Goal: Task Accomplishment & Management: Use online tool/utility

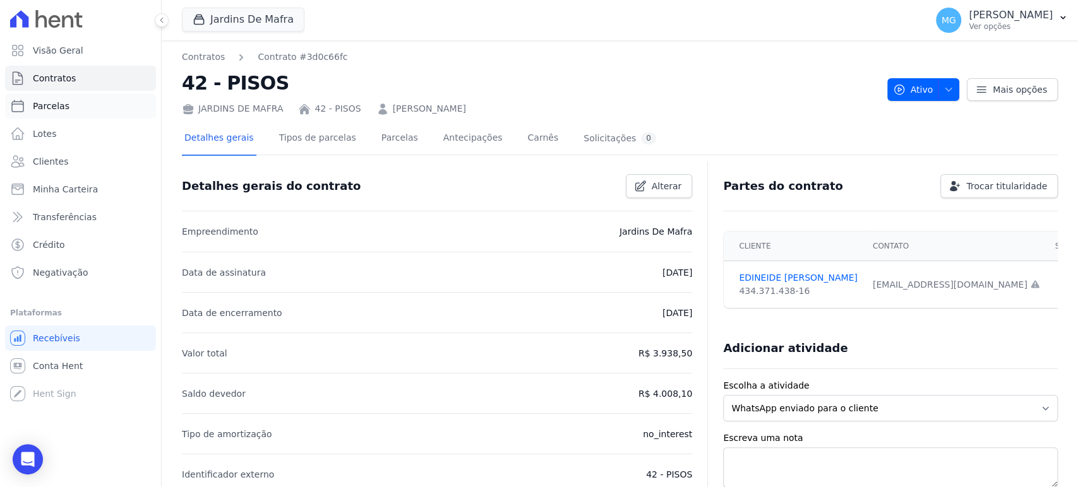
click at [43, 99] on link "Parcelas" at bounding box center [80, 105] width 151 height 25
click at [74, 102] on link "Parcelas" at bounding box center [80, 105] width 151 height 25
select select
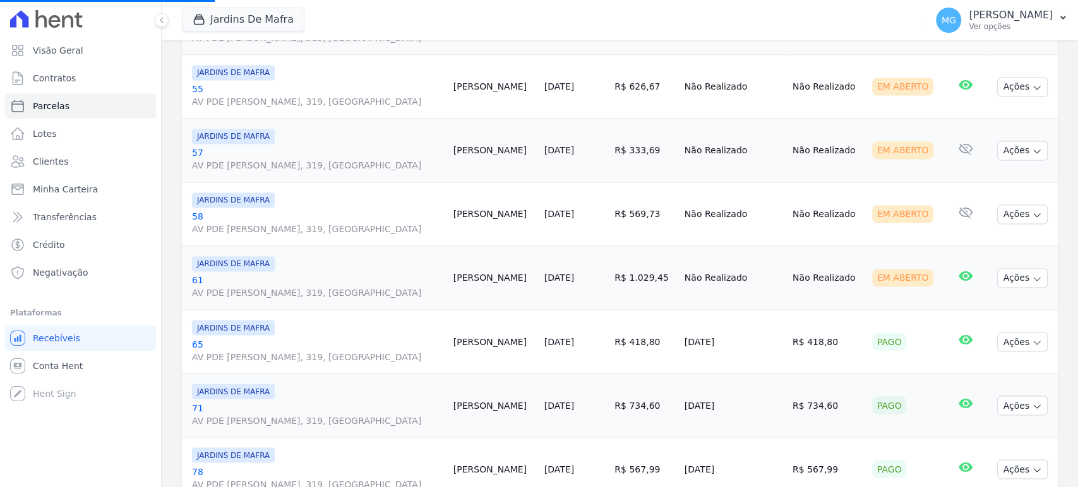
scroll to position [1390, 0]
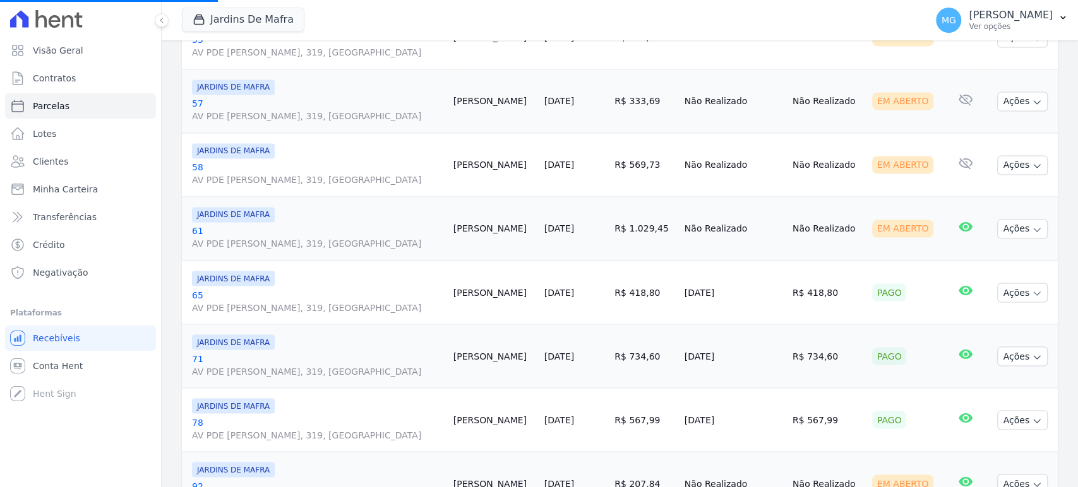
select select
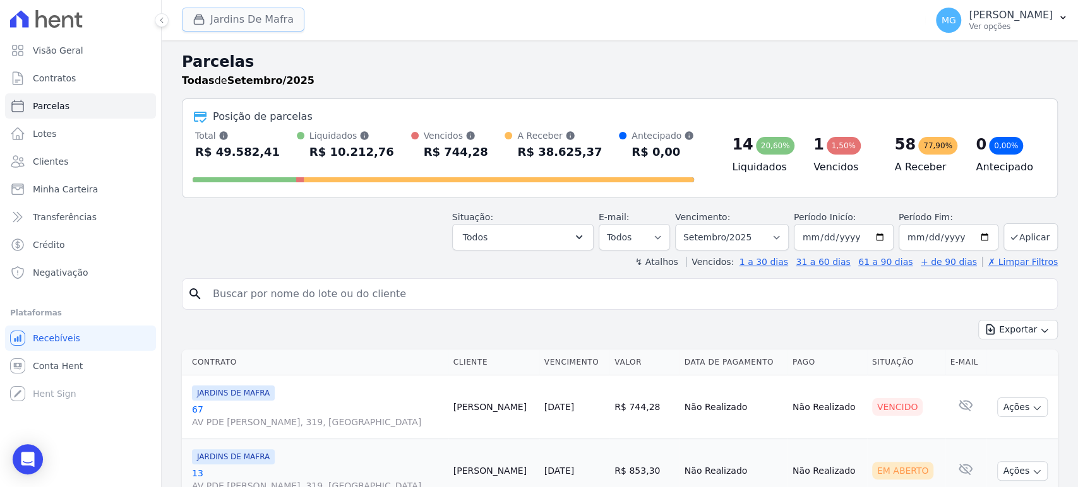
click at [239, 23] on button "Jardins De Mafra" at bounding box center [243, 20] width 123 height 24
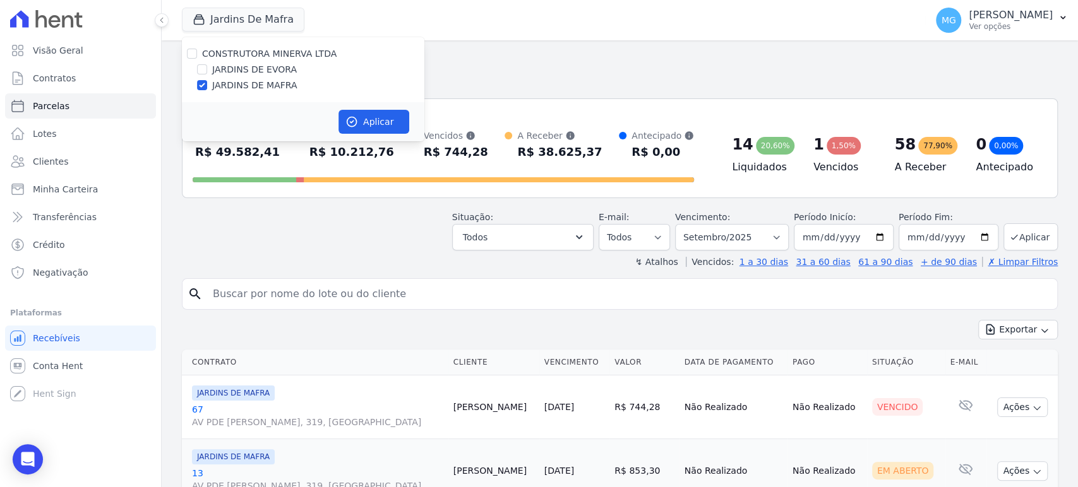
click at [237, 55] on label "CONSTRUTORA MINERVA LTDA" at bounding box center [269, 54] width 135 height 10
click at [197, 55] on input "CONSTRUTORA MINERVA LTDA" at bounding box center [192, 54] width 10 height 10
checkbox input "true"
click at [389, 121] on button "Aplicar" at bounding box center [373, 122] width 71 height 24
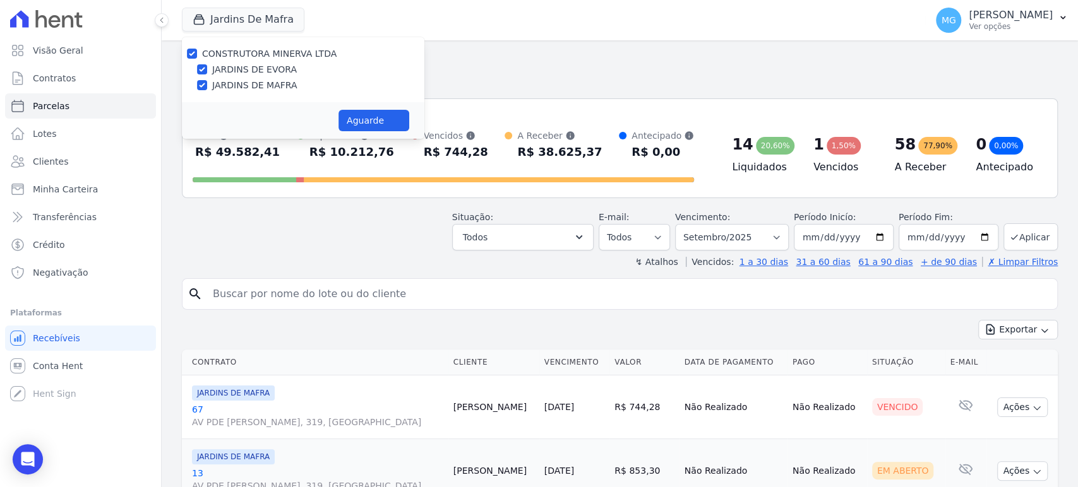
select select
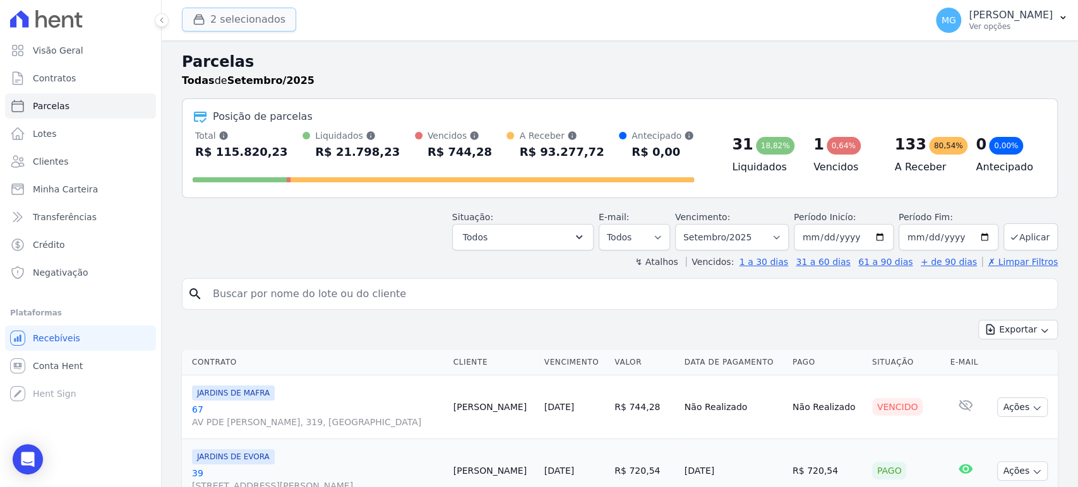
click at [268, 16] on button "2 selecionados" at bounding box center [239, 20] width 114 height 24
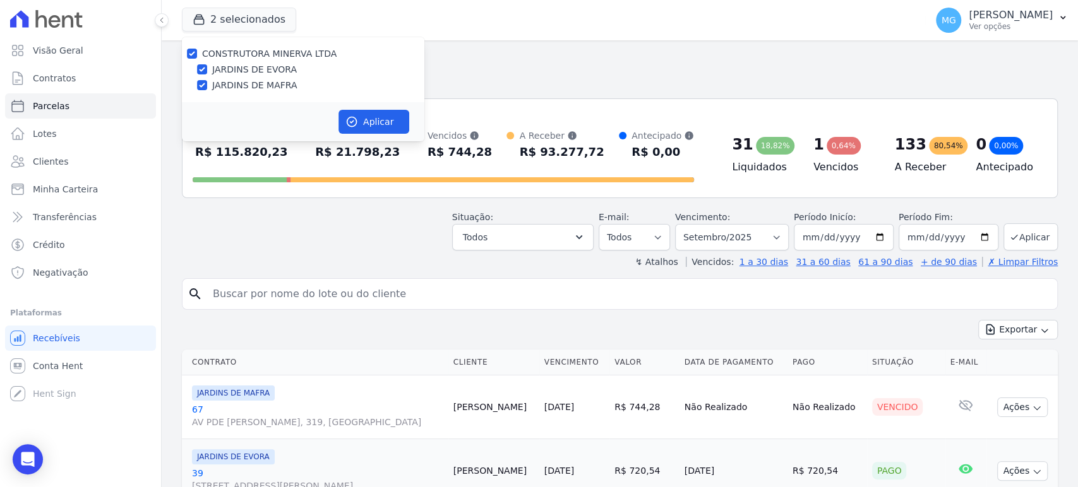
click at [226, 49] on label "CONSTRUTORA MINERVA LTDA" at bounding box center [269, 54] width 135 height 10
click at [197, 49] on input "CONSTRUTORA MINERVA LTDA" at bounding box center [192, 54] width 10 height 10
checkbox input "false"
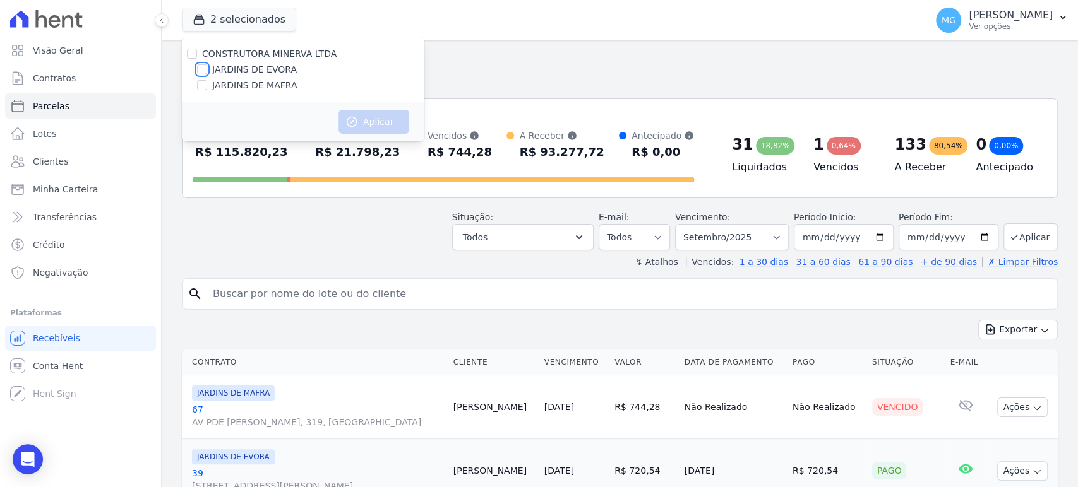
click at [199, 72] on input "JARDINS DE EVORA" at bounding box center [202, 69] width 10 height 10
checkbox input "true"
click at [370, 121] on button "Aplicar" at bounding box center [373, 122] width 71 height 24
select select
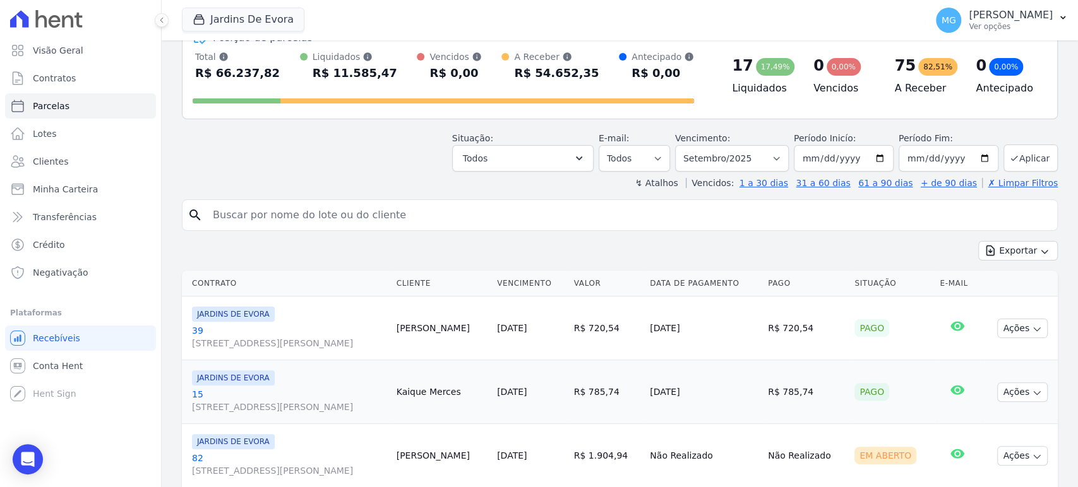
scroll to position [0, 0]
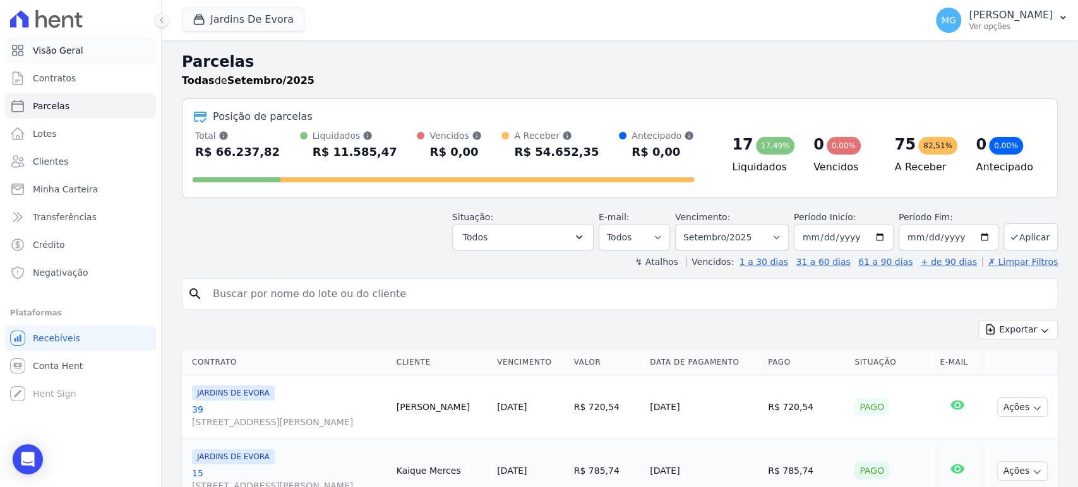
click at [53, 55] on span "Visão Geral" at bounding box center [58, 50] width 51 height 13
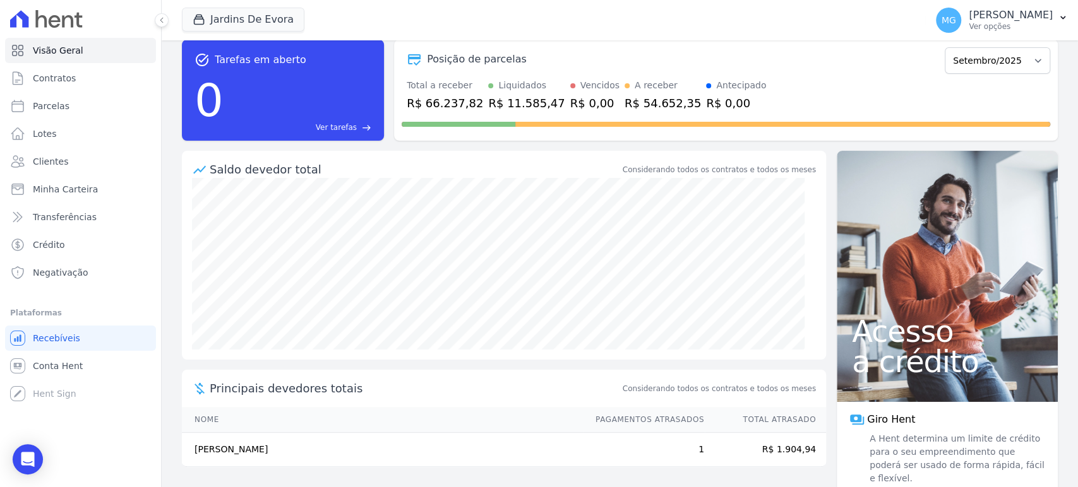
scroll to position [37, 0]
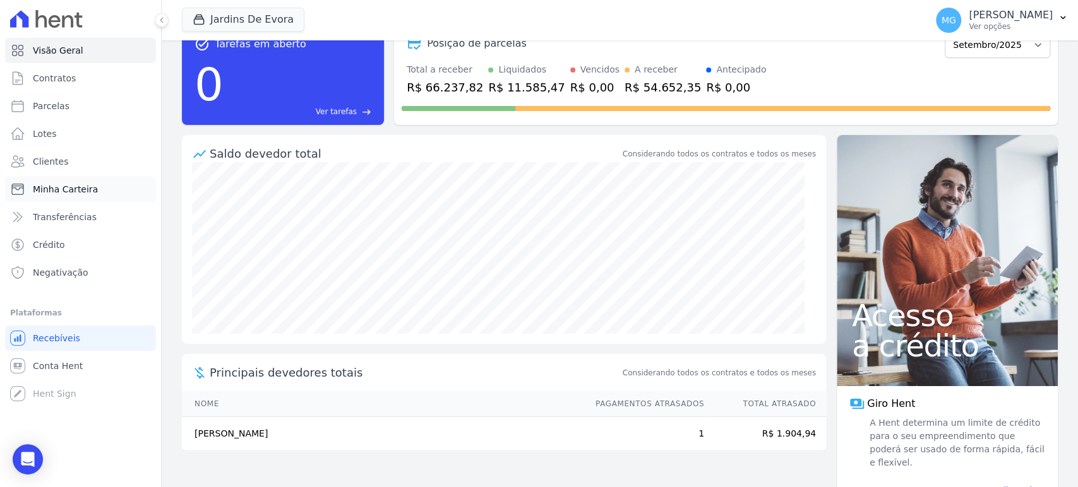
click at [76, 190] on span "Minha Carteira" at bounding box center [65, 189] width 65 height 13
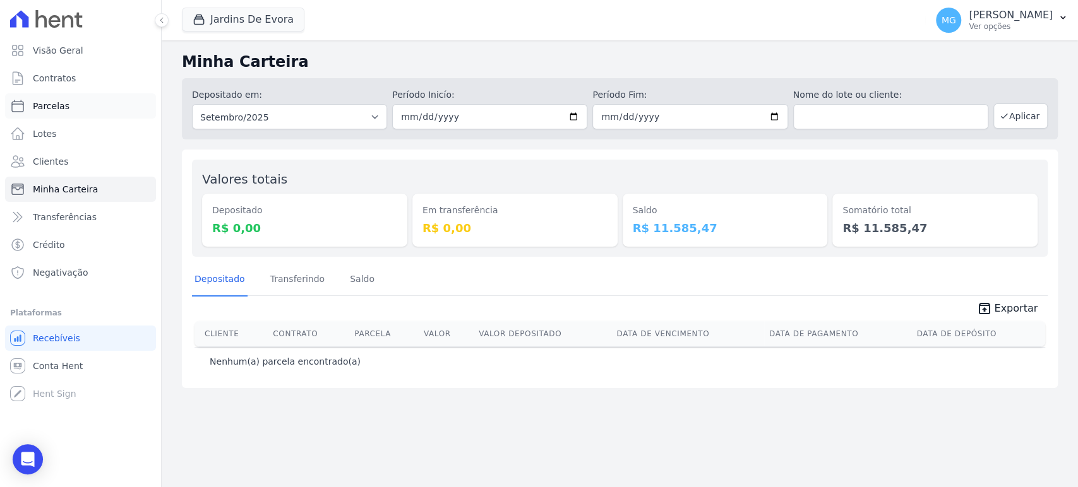
click at [58, 112] on link "Parcelas" at bounding box center [80, 105] width 151 height 25
select select
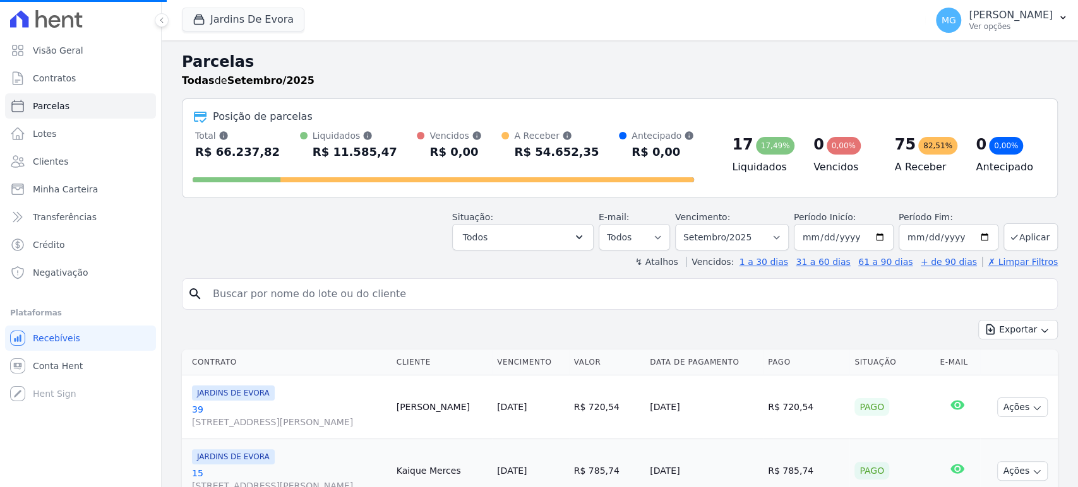
select select
click at [563, 239] on button "Todos" at bounding box center [522, 237] width 141 height 27
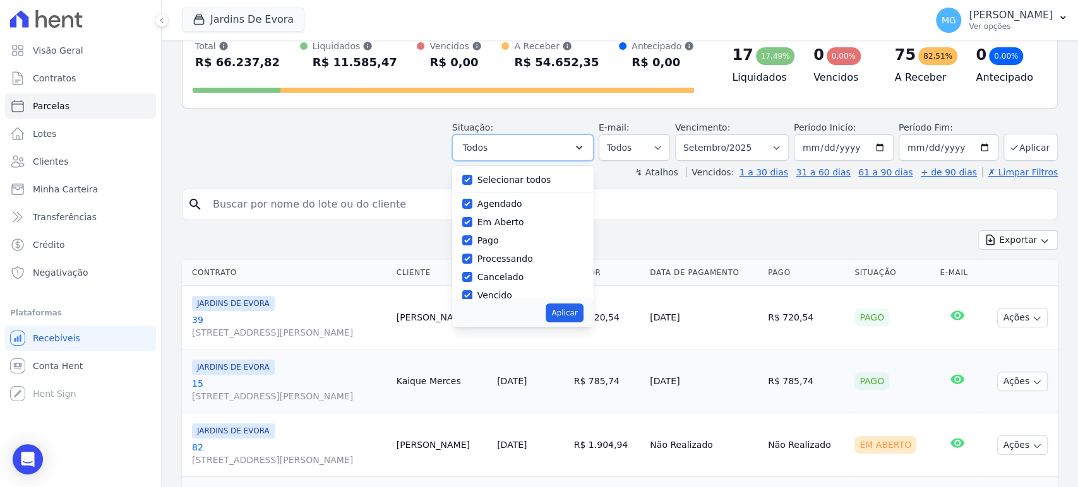
scroll to position [93, 0]
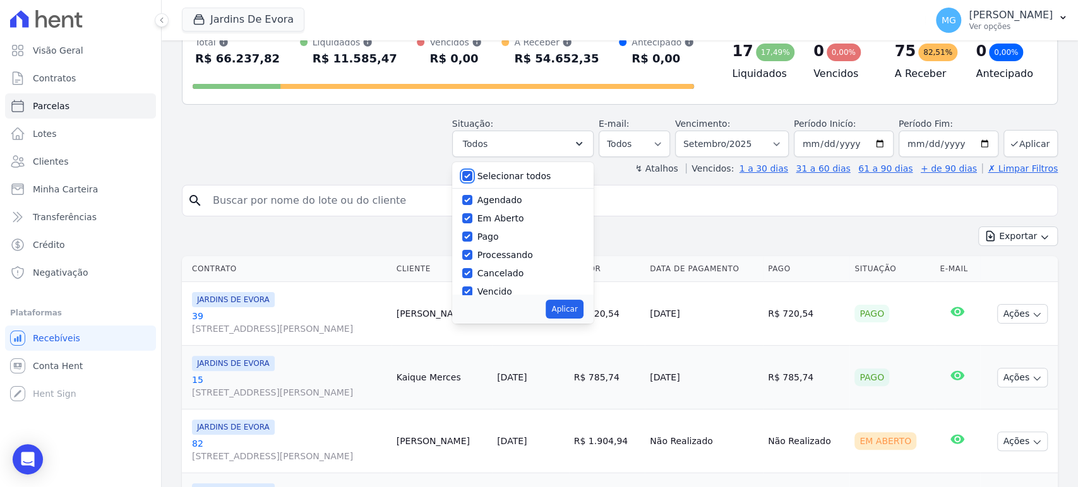
click at [472, 179] on input "Selecionar todos" at bounding box center [467, 176] width 10 height 10
checkbox input "false"
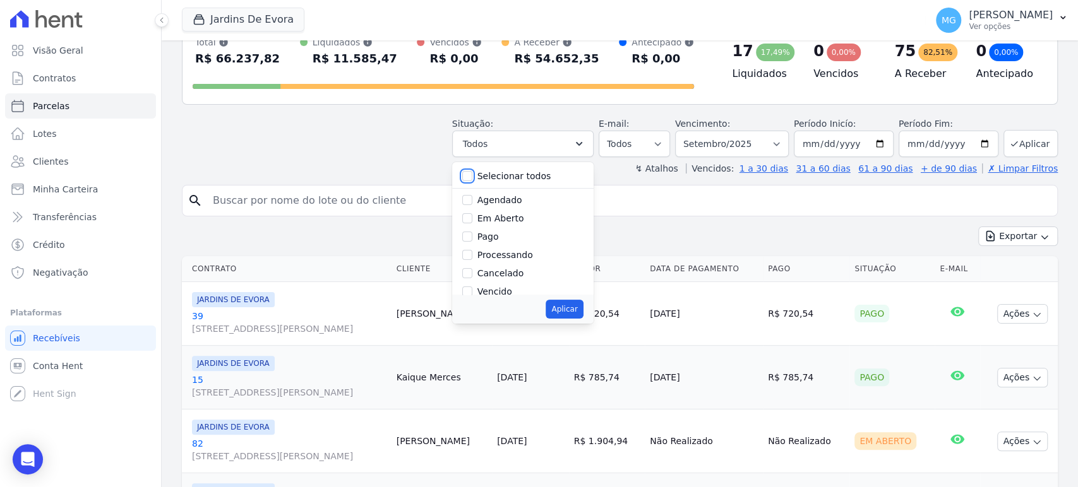
checkbox input "false"
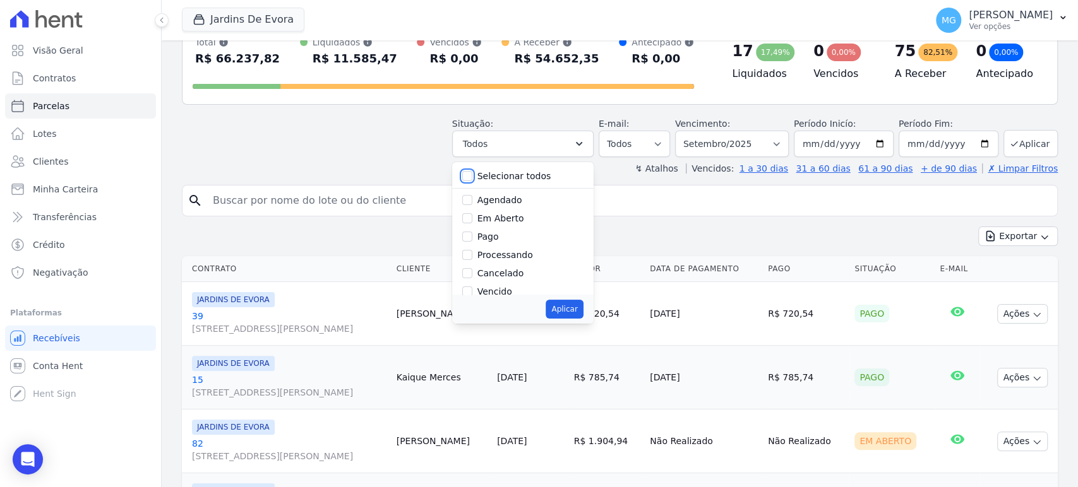
checkbox input "false"
click at [472, 234] on input "Pago" at bounding box center [467, 237] width 10 height 10
checkbox input "true"
click at [575, 311] on button "Aplicar" at bounding box center [564, 309] width 37 height 19
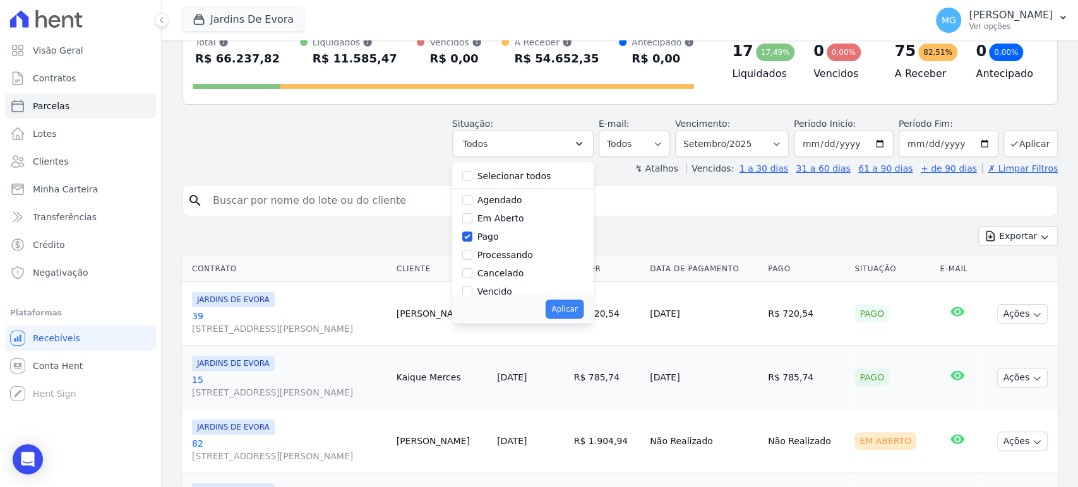
select select "paid"
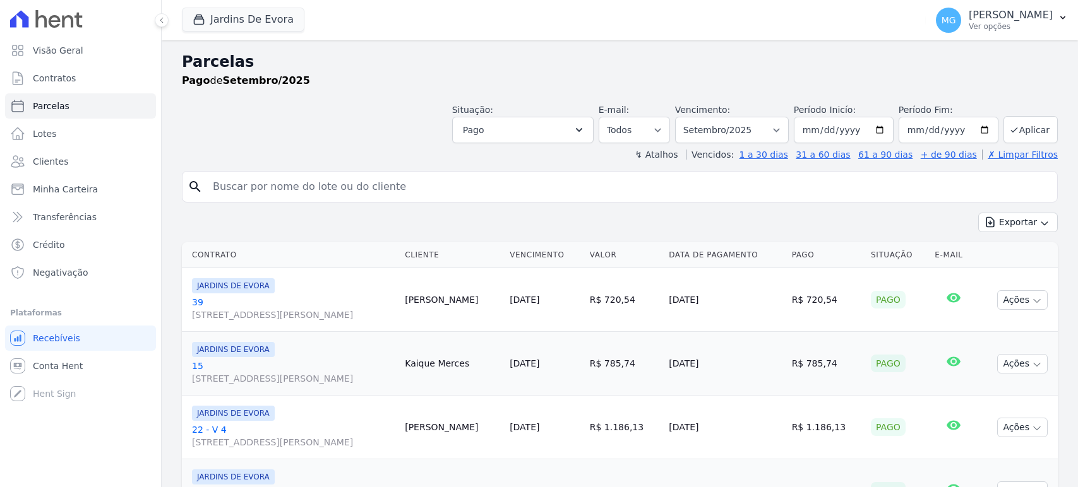
select select
click at [1023, 226] on button "Exportar" at bounding box center [1018, 223] width 80 height 20
click at [1020, 254] on span "Exportar PDF" at bounding box center [1017, 252] width 66 height 13
click at [213, 18] on button "Jardins De Evora" at bounding box center [243, 20] width 123 height 24
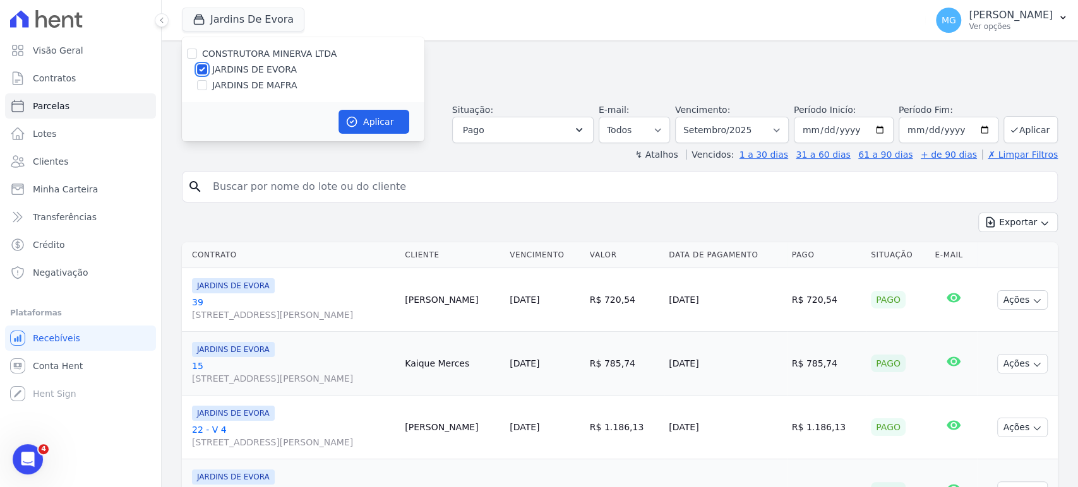
click at [204, 69] on input "JARDINS DE EVORA" at bounding box center [202, 69] width 10 height 10
checkbox input "false"
click at [198, 87] on input "JARDINS DE MAFRA" at bounding box center [202, 85] width 10 height 10
checkbox input "true"
click at [382, 111] on button "Aplicar" at bounding box center [373, 122] width 71 height 24
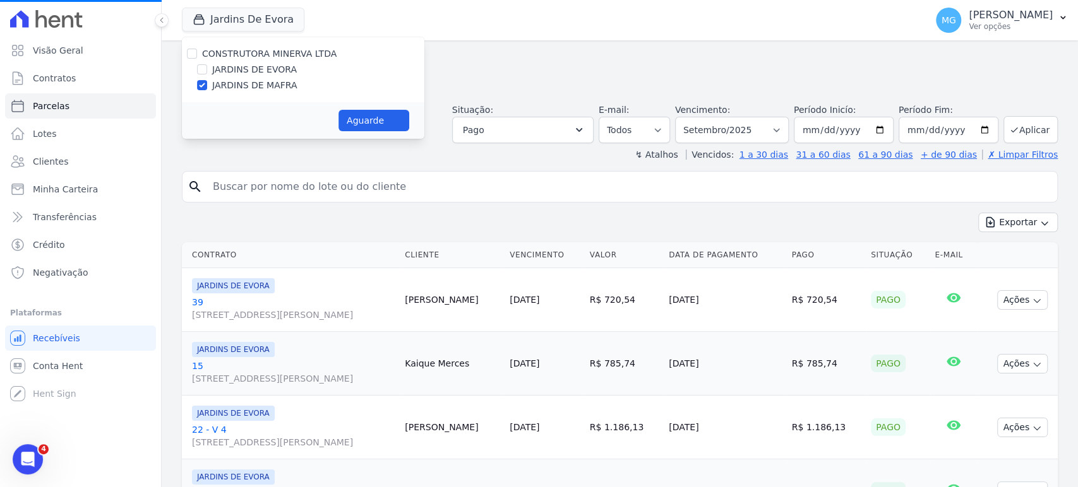
select select
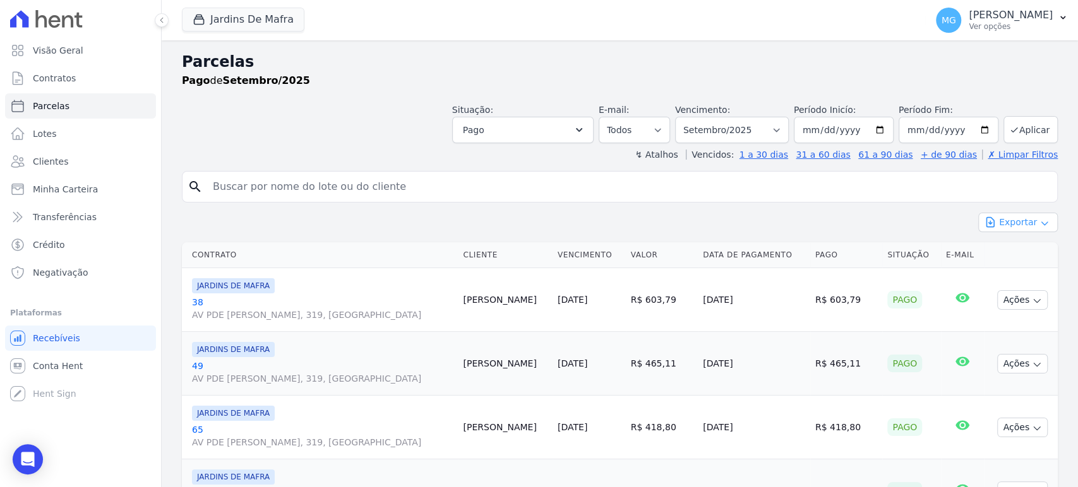
click at [1041, 220] on button "Exportar" at bounding box center [1018, 223] width 80 height 20
click at [1026, 248] on span "Exportar PDF" at bounding box center [1017, 252] width 66 height 13
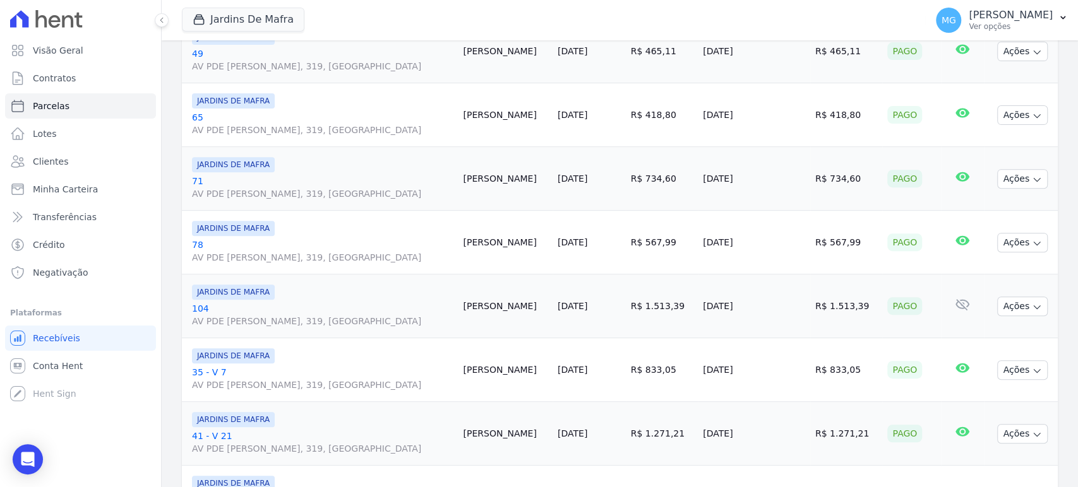
scroll to position [56, 0]
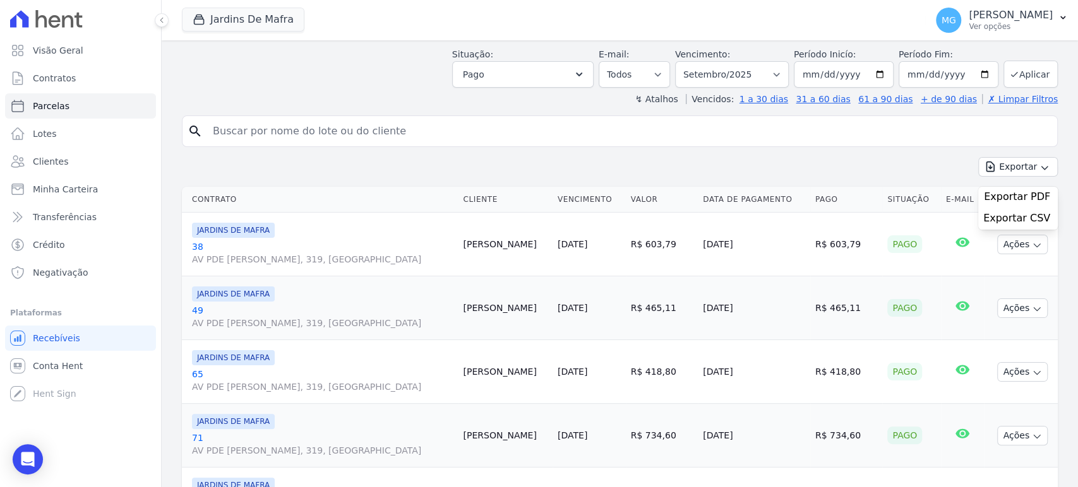
click at [858, 145] on div "search" at bounding box center [620, 132] width 876 height 32
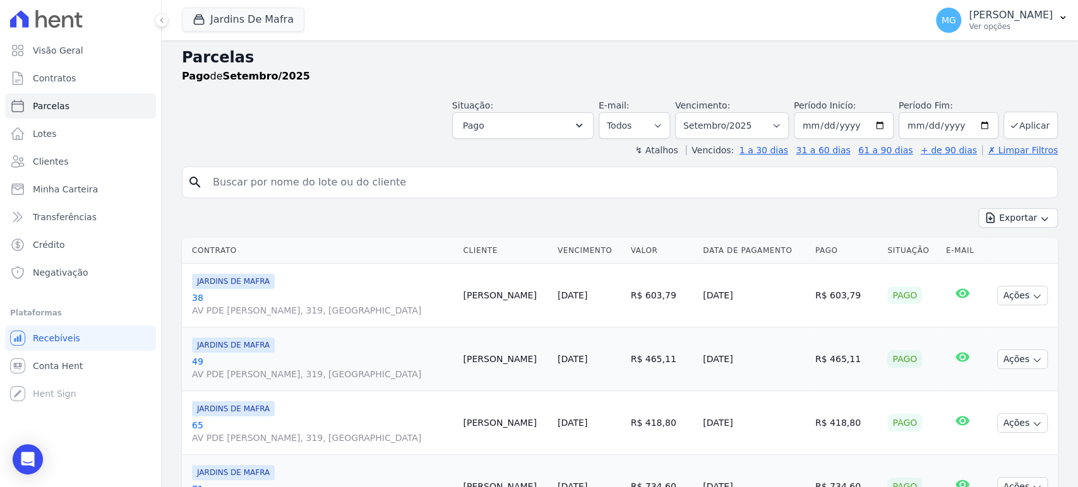
scroll to position [0, 0]
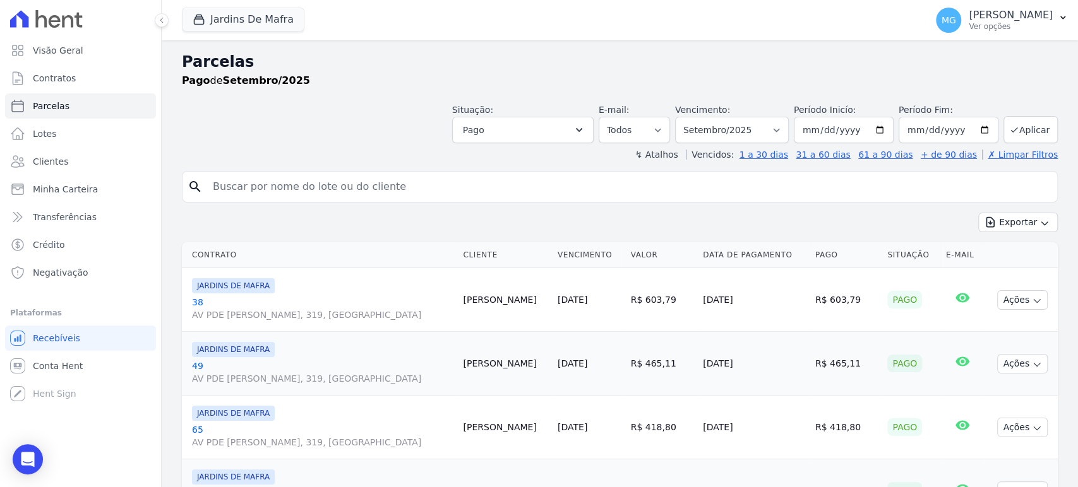
drag, startPoint x: 976, startPoint y: 172, endPoint x: 972, endPoint y: 178, distance: 7.4
drag, startPoint x: 972, startPoint y: 178, endPoint x: 580, endPoint y: 213, distance: 393.0
click at [580, 213] on div "Exportar Exportar PDF Exportar CSV" at bounding box center [620, 228] width 876 height 30
click at [635, 254] on th "Valor" at bounding box center [662, 255] width 73 height 26
click at [707, 256] on th "Data de Pagamento" at bounding box center [754, 255] width 112 height 26
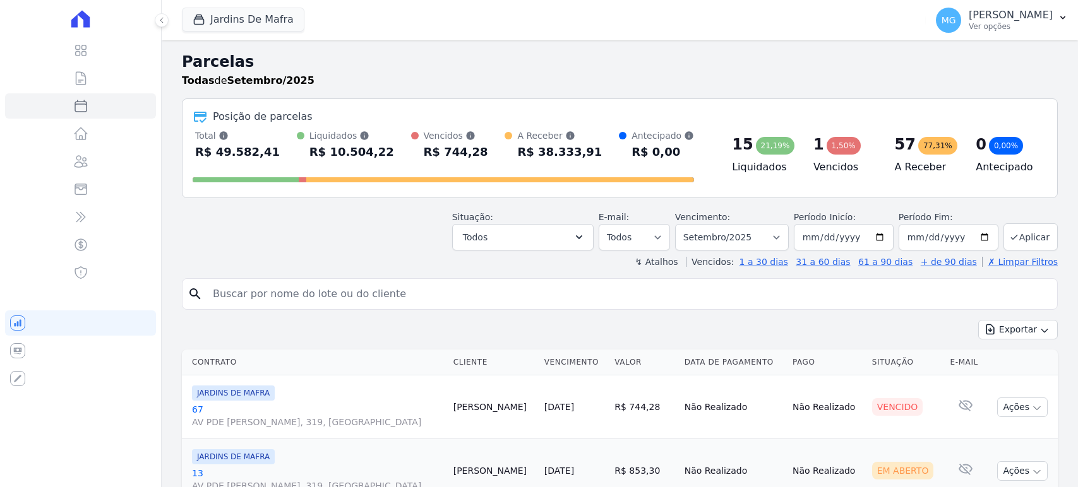
select select
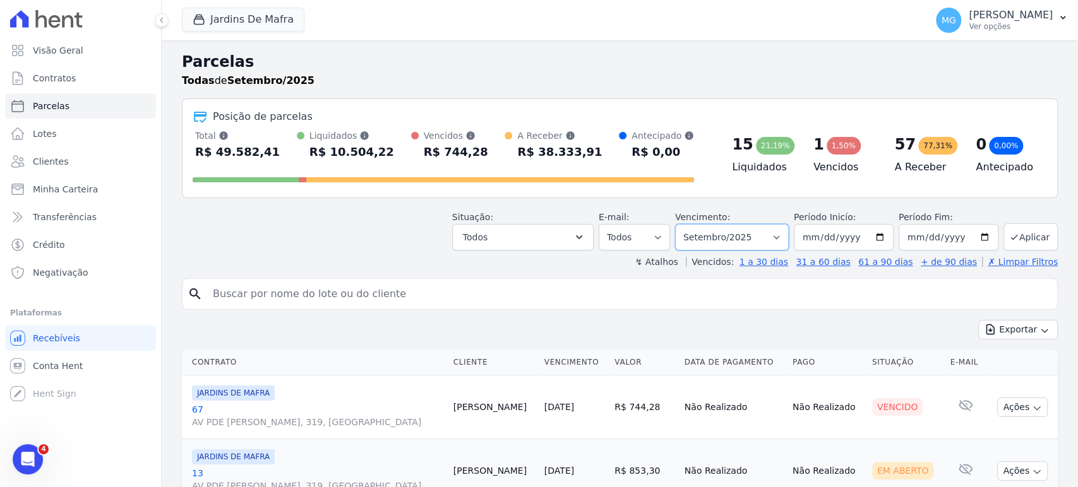
click at [768, 231] on select "Filtrar por período ──────── Todos os meses Agosto/2025 Setembro/2025 Outubro/2…" at bounding box center [732, 237] width 114 height 27
drag, startPoint x: 1008, startPoint y: 252, endPoint x: 1045, endPoint y: 285, distance: 49.7
click at [1045, 285] on div "search" at bounding box center [620, 294] width 876 height 32
click at [952, 232] on input "2025-09-30" at bounding box center [949, 237] width 100 height 27
click at [976, 233] on input "2025-09-30" at bounding box center [949, 237] width 100 height 27
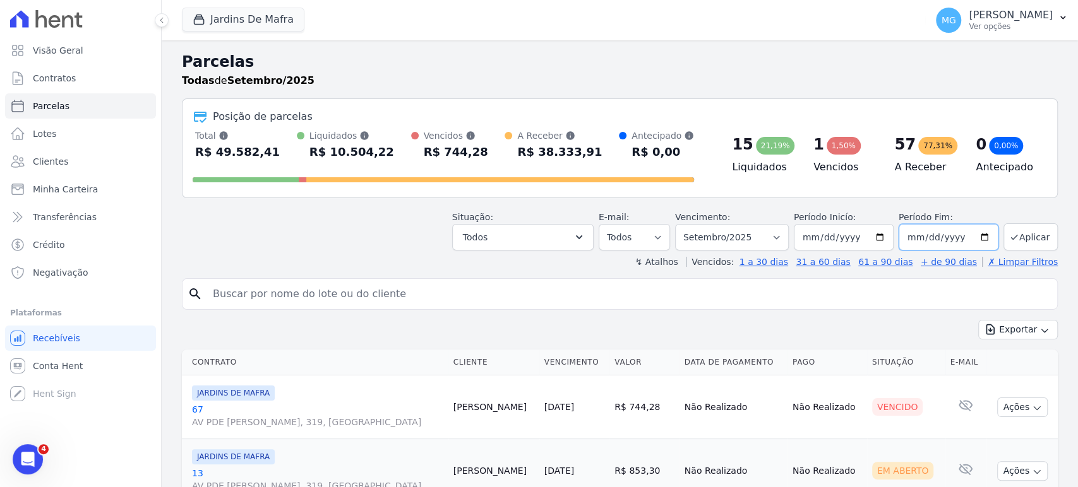
type input "[DATE]"
click at [1015, 242] on button "Aplicar" at bounding box center [1030, 237] width 54 height 27
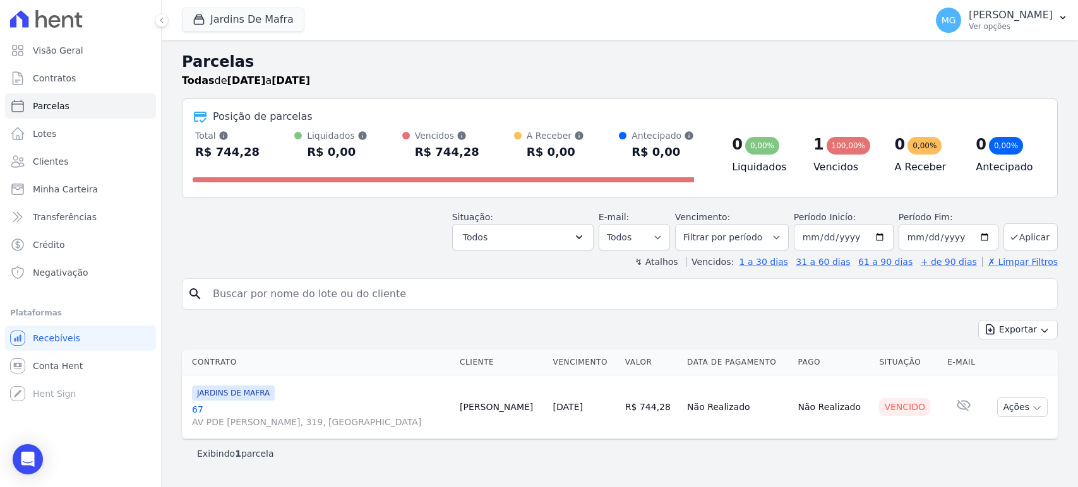
select select
click at [234, 18] on button "Jardins De Mafra" at bounding box center [243, 20] width 123 height 24
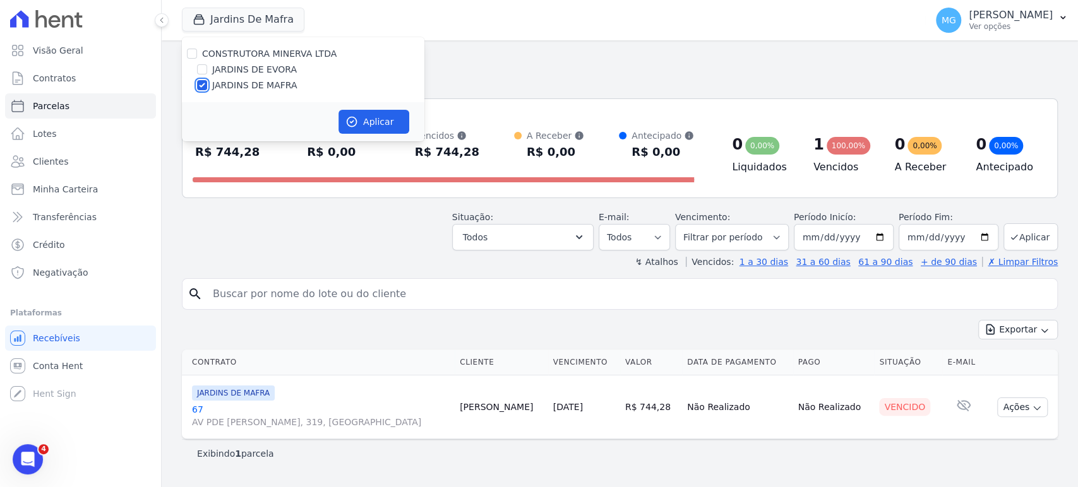
click at [203, 87] on input "JARDINS DE MAFRA" at bounding box center [202, 85] width 10 height 10
checkbox input "false"
click at [203, 73] on input "JARDINS DE EVORA" at bounding box center [202, 69] width 10 height 10
checkbox input "true"
click at [393, 117] on button "Aplicar" at bounding box center [373, 122] width 71 height 24
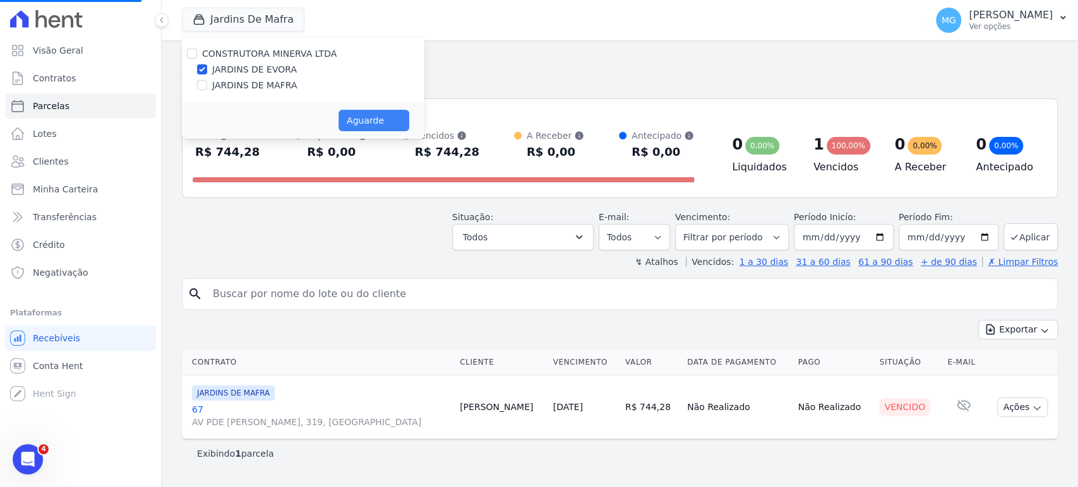
select select
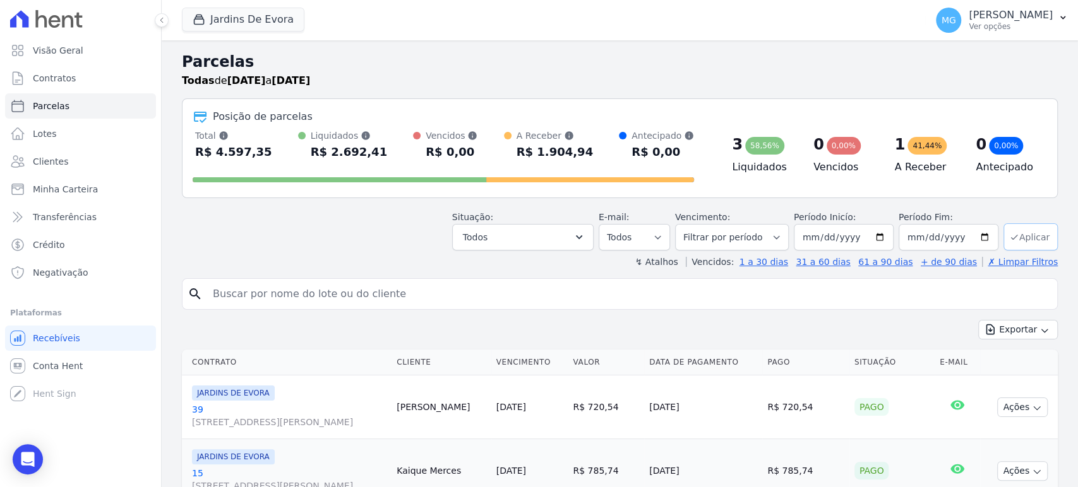
click at [1015, 243] on button "Aplicar" at bounding box center [1030, 237] width 54 height 27
select select
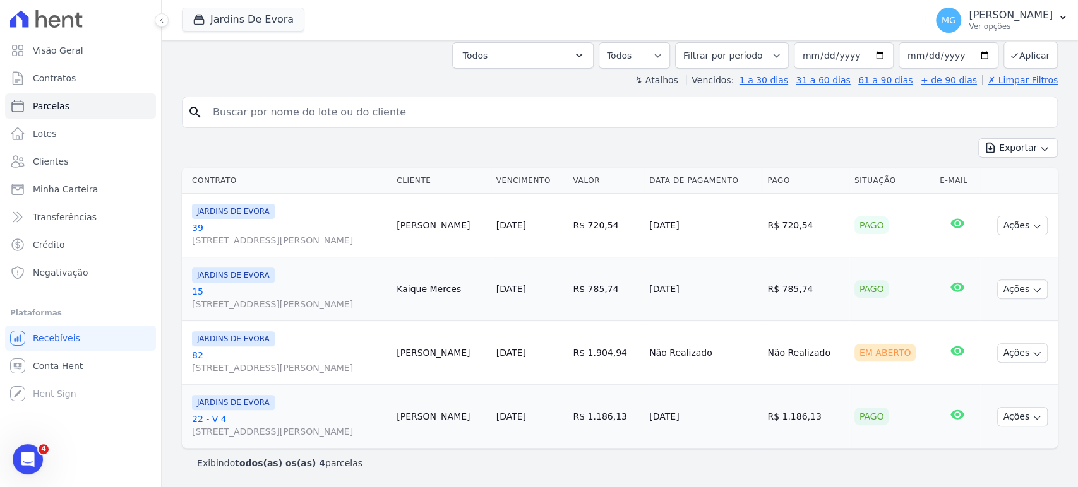
scroll to position [241, 0]
